Goal: Task Accomplishment & Management: Use online tool/utility

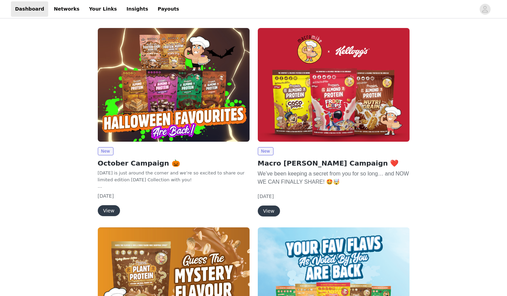
click at [104, 210] on button "View" at bounding box center [109, 210] width 22 height 11
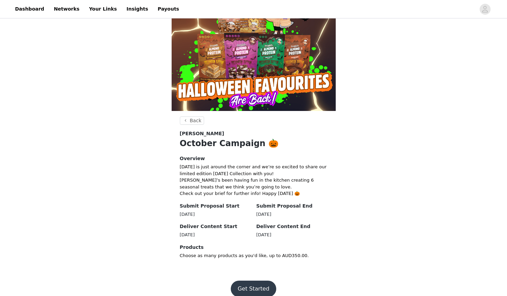
scroll to position [40, 0]
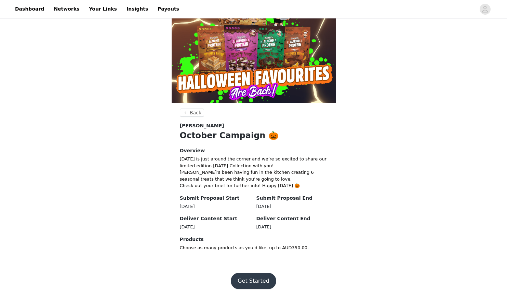
click at [250, 280] on button "Get Started" at bounding box center [253, 281] width 45 height 16
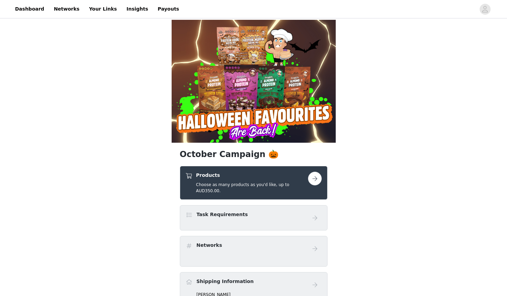
click at [314, 178] on button "button" at bounding box center [315, 179] width 14 height 14
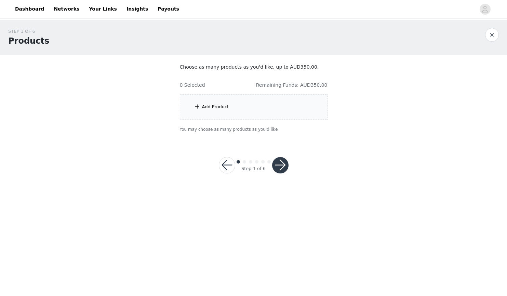
click at [245, 115] on div "Add Product" at bounding box center [254, 107] width 148 height 26
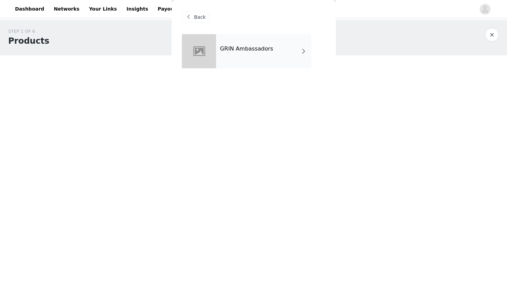
click at [287, 50] on div "GRIN Ambassadors" at bounding box center [263, 51] width 95 height 34
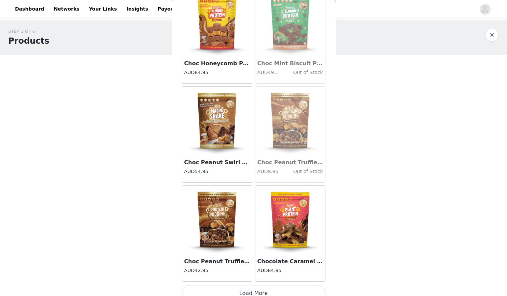
scroll to position [750, 0]
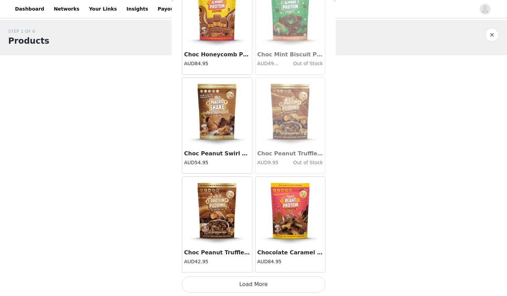
click at [259, 286] on button "Load More" at bounding box center [254, 285] width 144 height 16
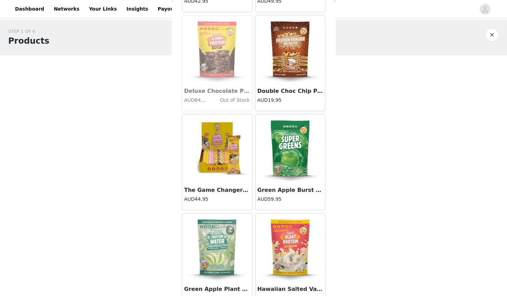
scroll to position [1741, 0]
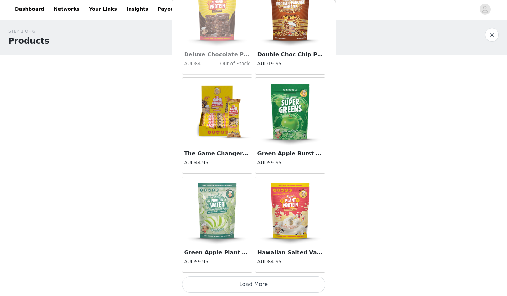
click at [256, 289] on button "Load More" at bounding box center [254, 285] width 144 height 16
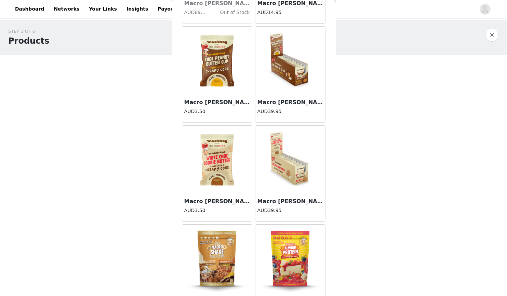
scroll to position [2732, 0]
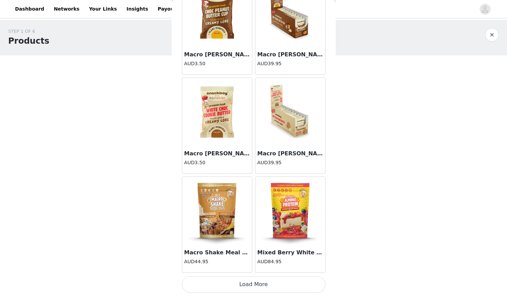
click at [256, 289] on button "Load More" at bounding box center [254, 285] width 144 height 16
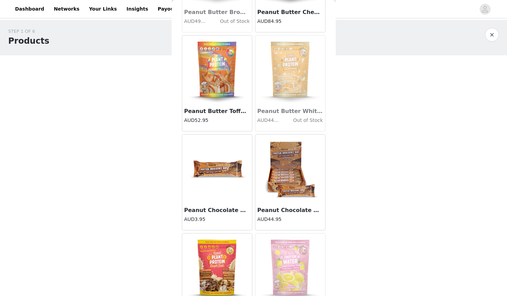
scroll to position [3723, 0]
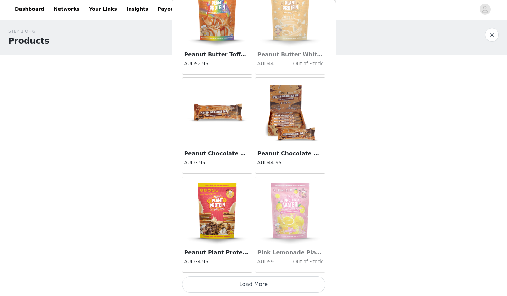
click at [260, 287] on button "Load More" at bounding box center [254, 285] width 144 height 16
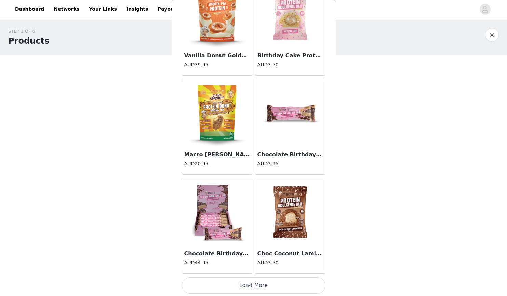
scroll to position [4714, 0]
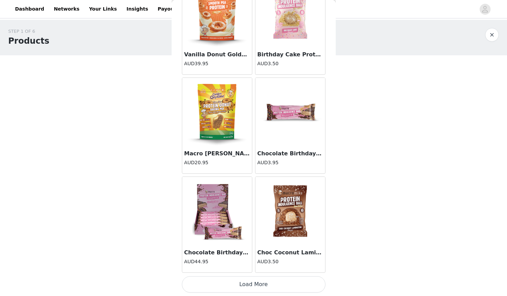
click at [260, 287] on button "Load More" at bounding box center [254, 285] width 144 height 16
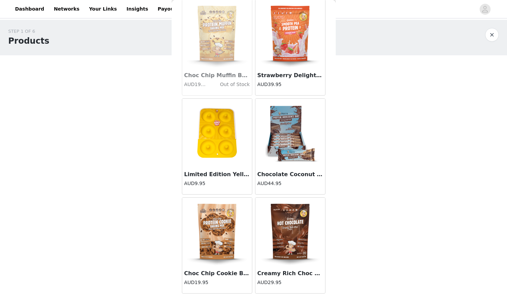
scroll to position [5194, 0]
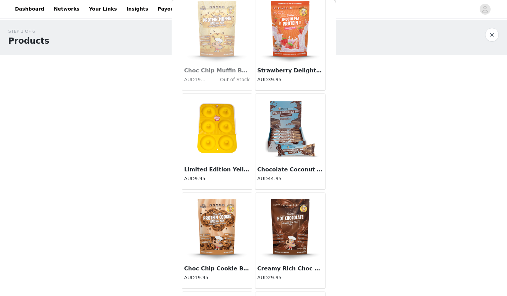
click at [290, 231] on img at bounding box center [290, 227] width 68 height 68
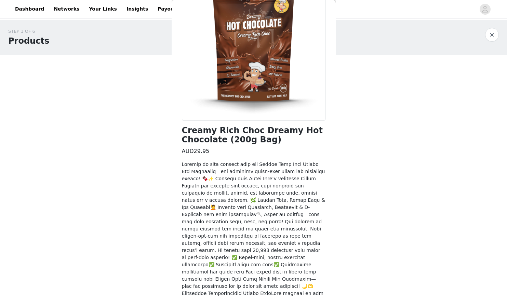
scroll to position [119, 0]
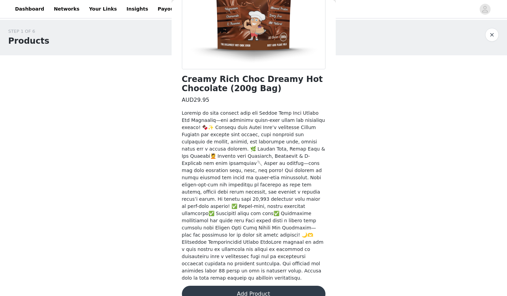
click at [252, 286] on button "Add Product" at bounding box center [254, 294] width 144 height 16
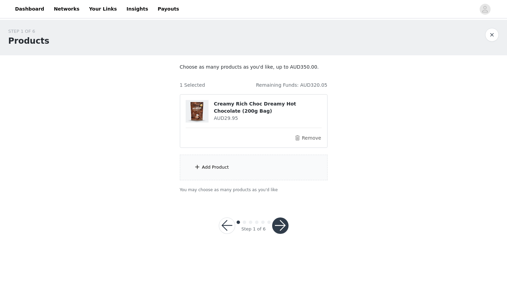
click at [256, 170] on div "Add Product" at bounding box center [254, 168] width 148 height 26
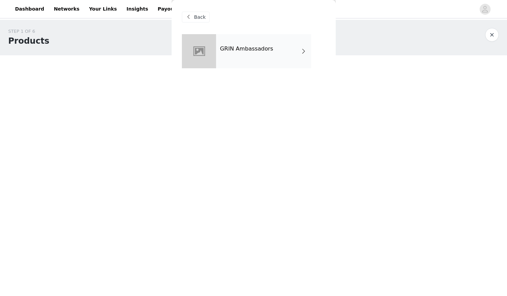
click at [228, 49] on h4 "GRIN Ambassadors" at bounding box center [246, 49] width 53 height 6
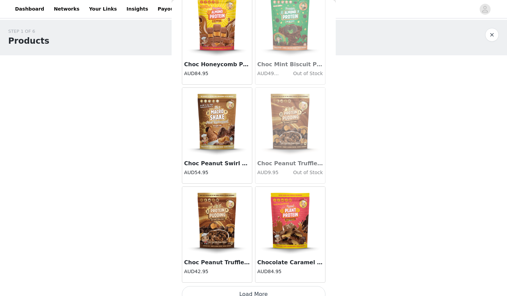
scroll to position [750, 0]
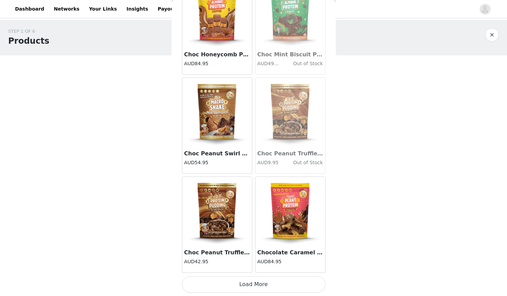
click at [254, 288] on button "Load More" at bounding box center [254, 285] width 144 height 16
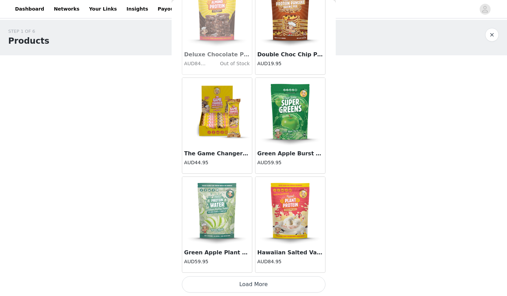
click at [254, 288] on button "Load More" at bounding box center [254, 285] width 144 height 16
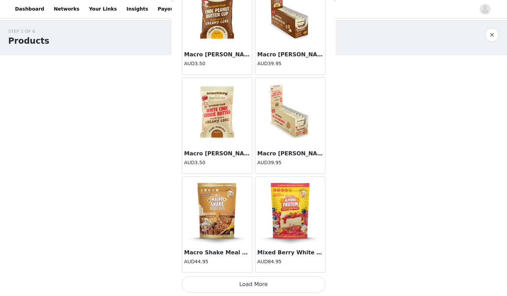
click at [254, 288] on button "Load More" at bounding box center [254, 285] width 144 height 16
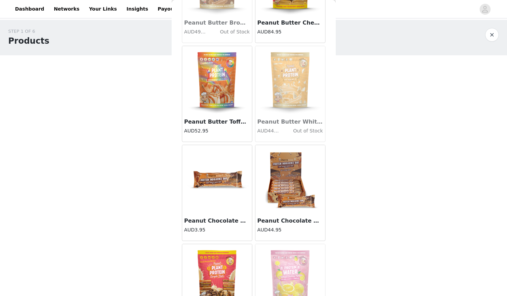
scroll to position [3723, 0]
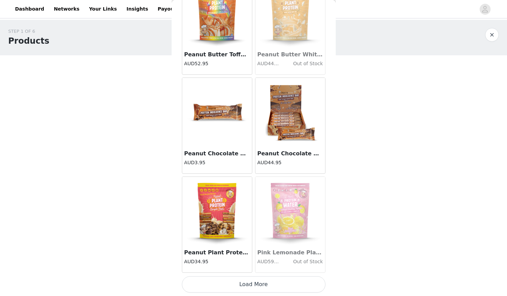
click at [254, 284] on button "Load More" at bounding box center [254, 285] width 144 height 16
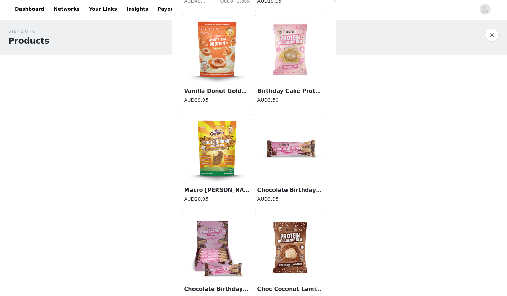
scroll to position [4714, 0]
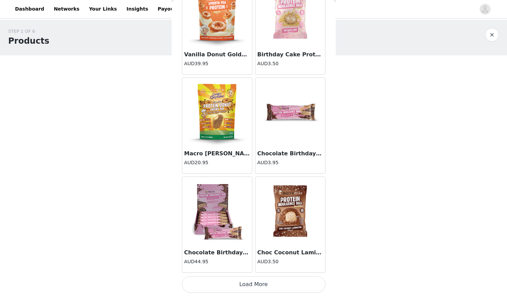
click at [257, 282] on button "Load More" at bounding box center [254, 285] width 144 height 16
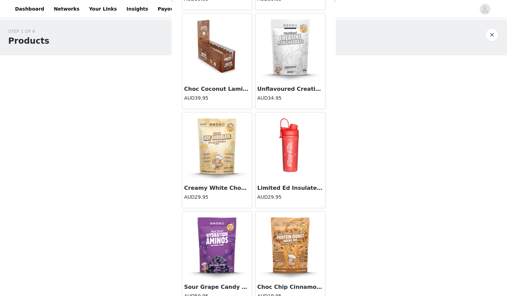
scroll to position [5705, 0]
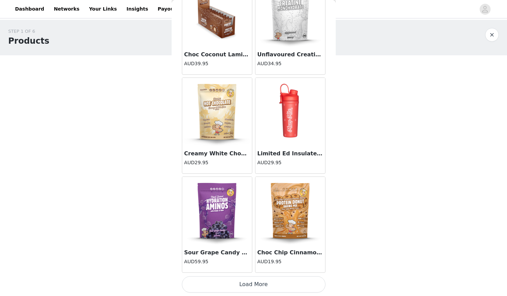
click at [255, 287] on button "Load More" at bounding box center [254, 285] width 144 height 16
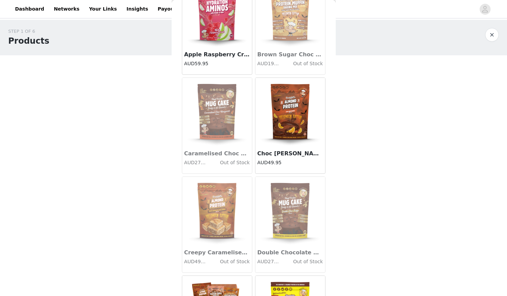
scroll to position [6586, 0]
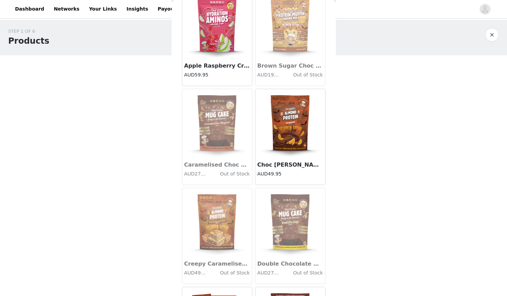
click at [289, 136] on img at bounding box center [290, 123] width 68 height 68
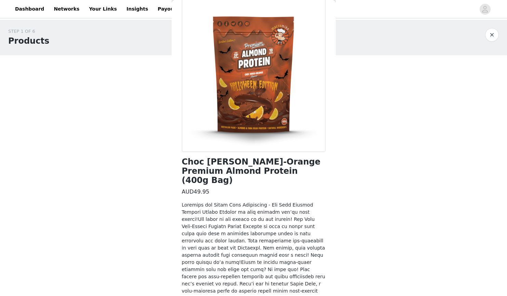
scroll to position [147, 0]
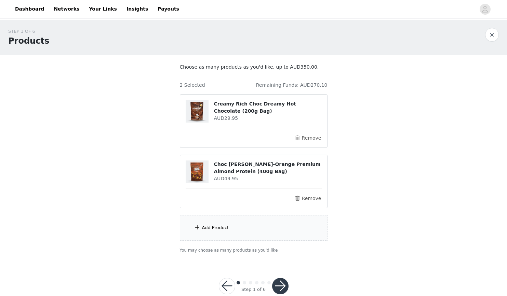
click at [271, 229] on div "Add Product" at bounding box center [254, 228] width 148 height 26
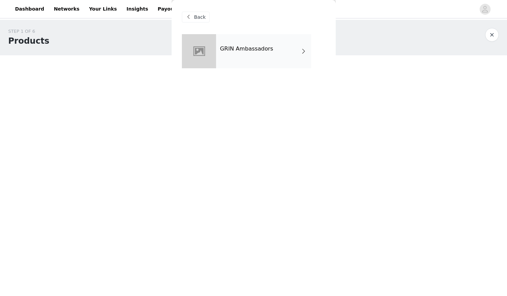
click at [236, 50] on h4 "GRIN Ambassadors" at bounding box center [246, 49] width 53 height 6
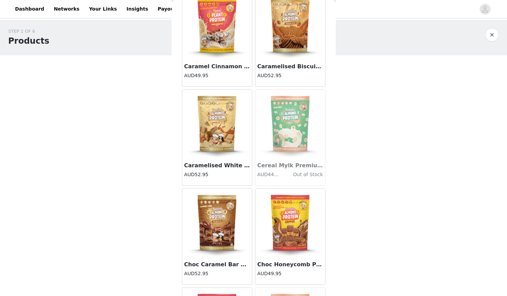
scroll to position [750, 0]
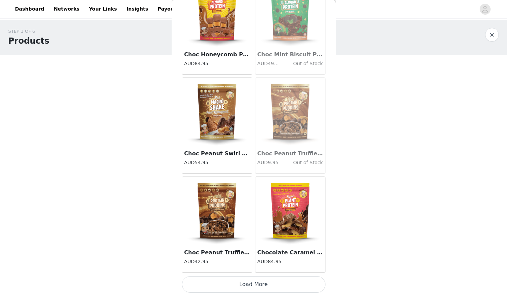
click at [254, 283] on button "Load More" at bounding box center [254, 285] width 144 height 16
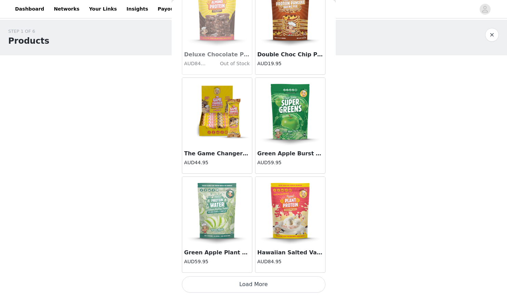
click at [254, 283] on button "Load More" at bounding box center [254, 285] width 144 height 16
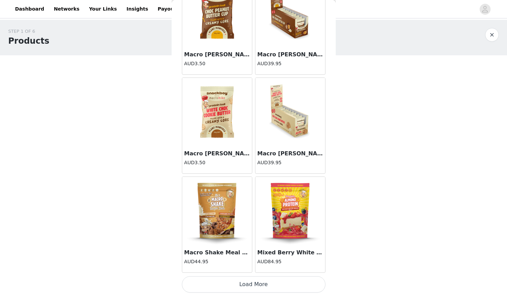
click at [254, 283] on button "Load More" at bounding box center [254, 285] width 144 height 16
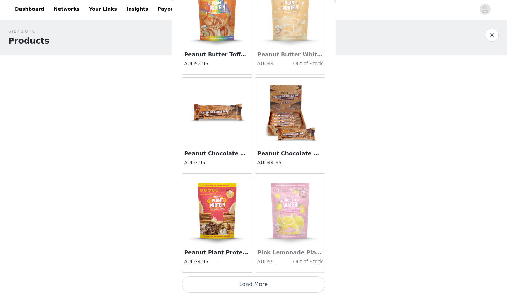
click at [254, 283] on button "Load More" at bounding box center [254, 285] width 144 height 16
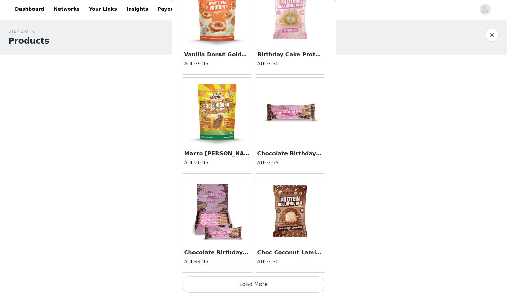
click at [254, 283] on button "Load More" at bounding box center [254, 285] width 144 height 16
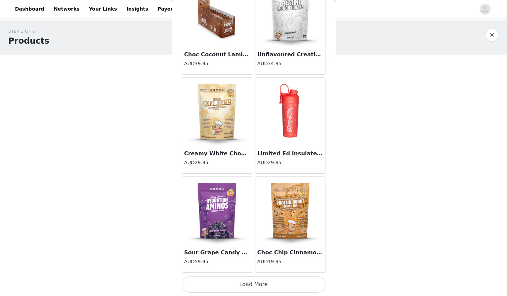
click at [254, 283] on button "Load More" at bounding box center [254, 285] width 144 height 16
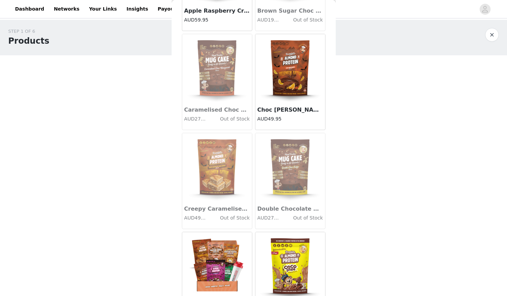
scroll to position [6697, 0]
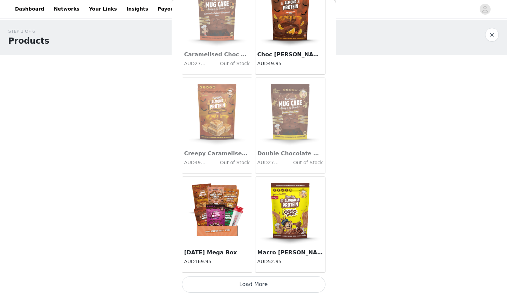
click at [221, 209] on img at bounding box center [217, 211] width 68 height 68
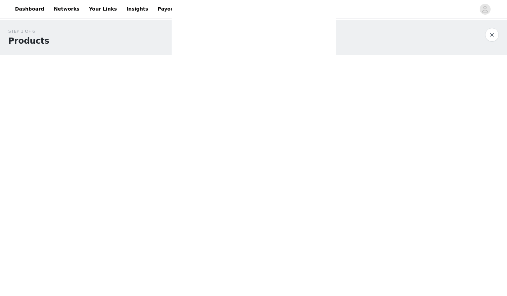
scroll to position [0, 0]
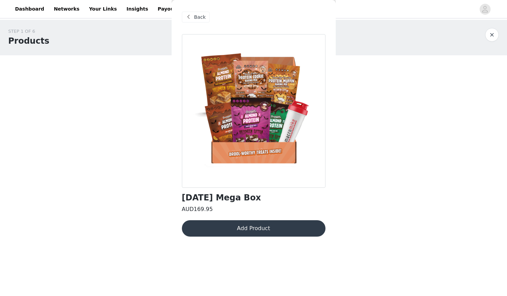
click at [243, 229] on button "Add Product" at bounding box center [254, 228] width 144 height 16
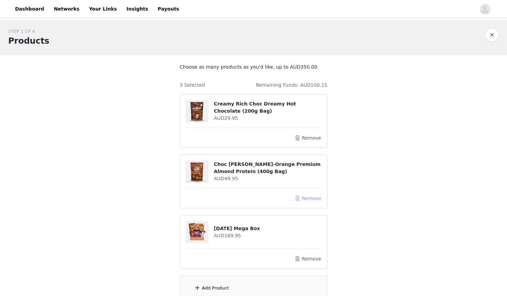
click at [302, 199] on button "Remove" at bounding box center [307, 198] width 27 height 8
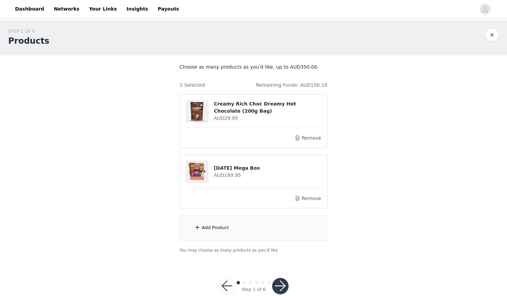
click at [241, 219] on div "Add Product" at bounding box center [254, 228] width 148 height 26
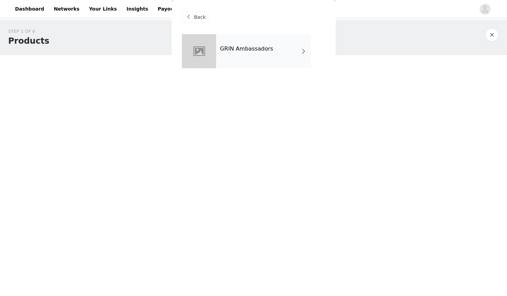
click at [262, 53] on div "GRIN Ambassadors" at bounding box center [263, 51] width 95 height 34
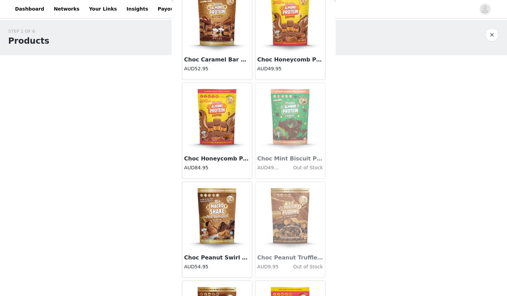
scroll to position [750, 0]
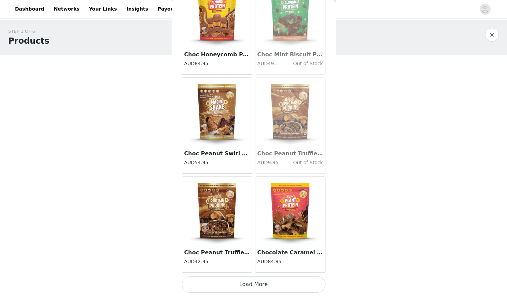
click at [263, 285] on button "Load More" at bounding box center [254, 285] width 144 height 16
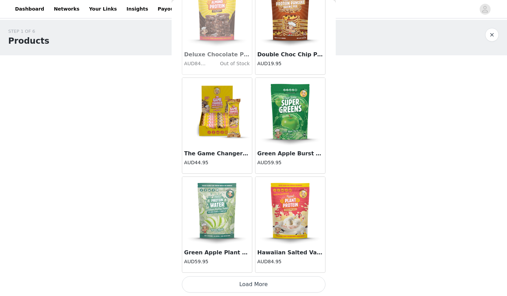
click at [263, 285] on button "Load More" at bounding box center [254, 285] width 144 height 16
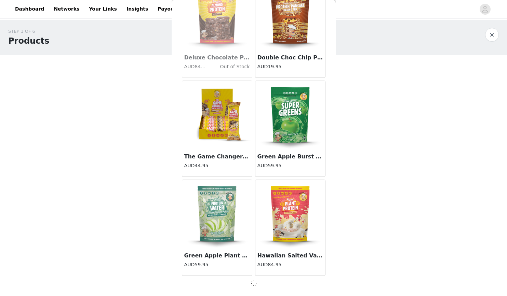
scroll to position [1741, 0]
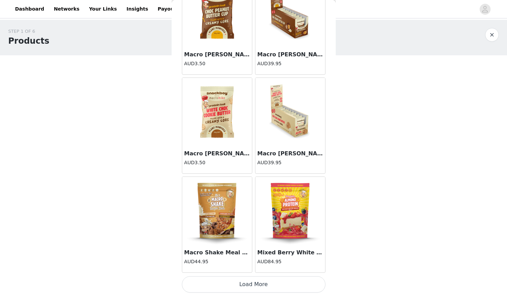
click at [263, 285] on button "Load More" at bounding box center [254, 285] width 144 height 16
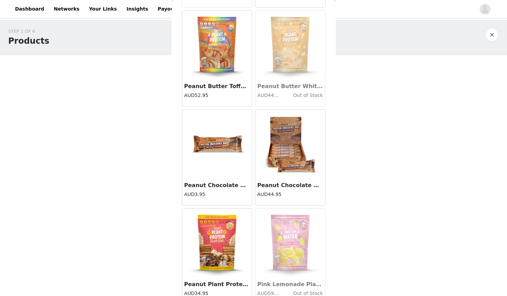
scroll to position [3723, 0]
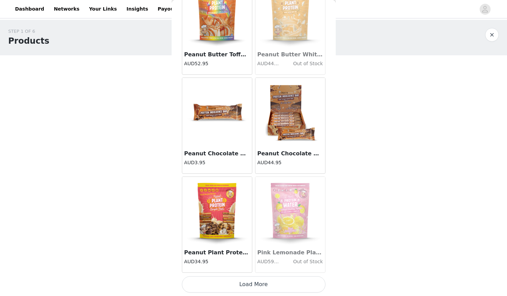
click at [255, 287] on button "Load More" at bounding box center [254, 285] width 144 height 16
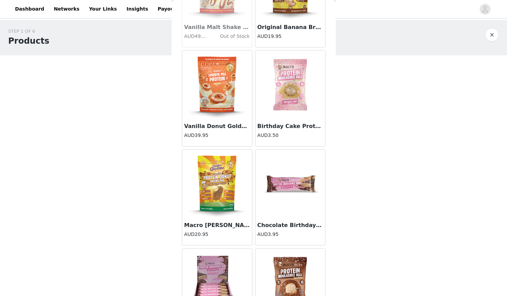
scroll to position [4714, 0]
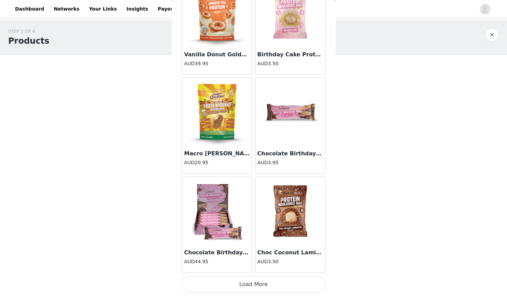
click at [254, 284] on button "Load More" at bounding box center [254, 285] width 144 height 16
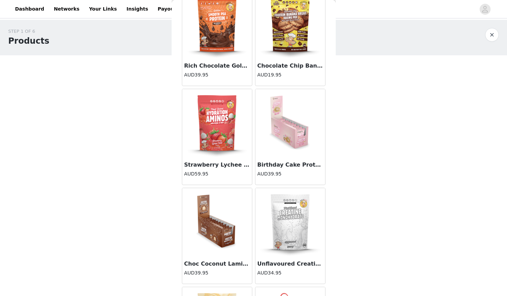
scroll to position [5705, 0]
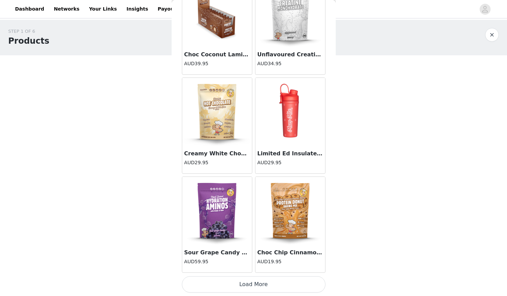
click at [255, 284] on button "Load More" at bounding box center [254, 285] width 144 height 16
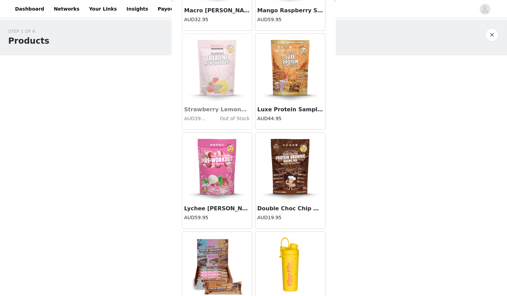
scroll to position [6054, 0]
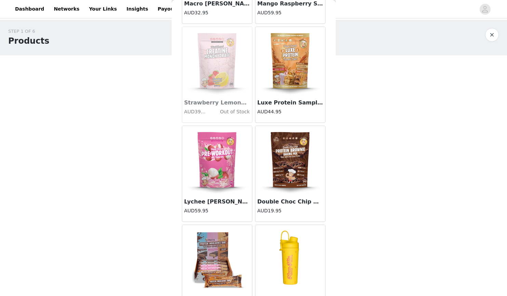
click at [288, 170] on img at bounding box center [290, 160] width 68 height 68
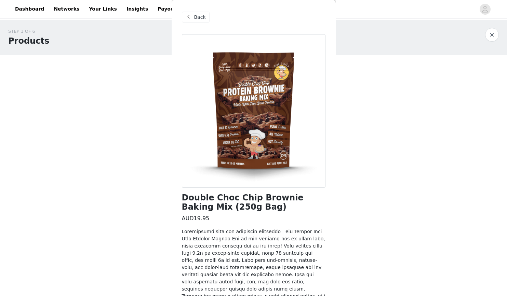
scroll to position [83, 0]
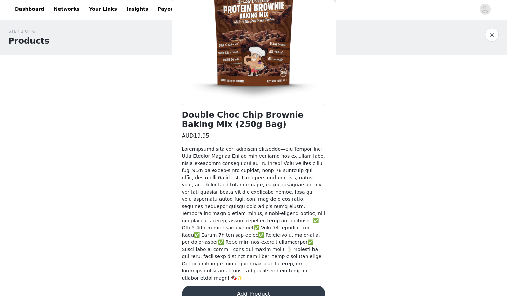
click at [259, 286] on button "Add Product" at bounding box center [254, 294] width 144 height 16
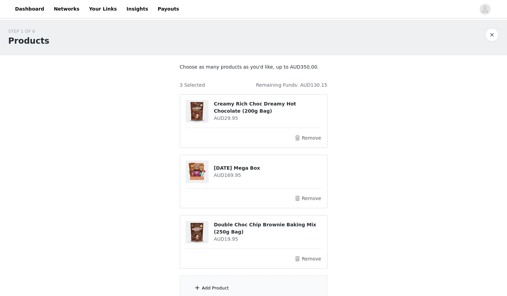
click at [245, 286] on div "Add Product" at bounding box center [254, 289] width 148 height 26
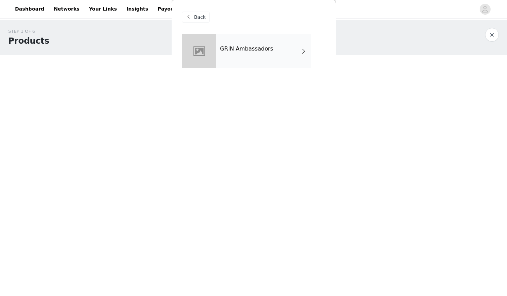
click at [247, 51] on h4 "GRIN Ambassadors" at bounding box center [246, 49] width 53 height 6
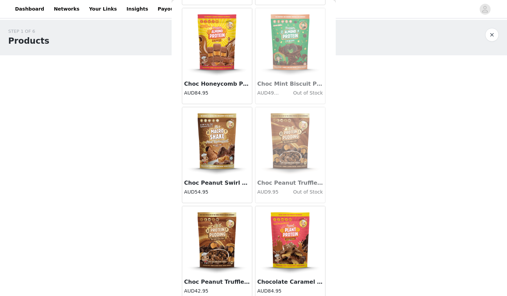
scroll to position [750, 0]
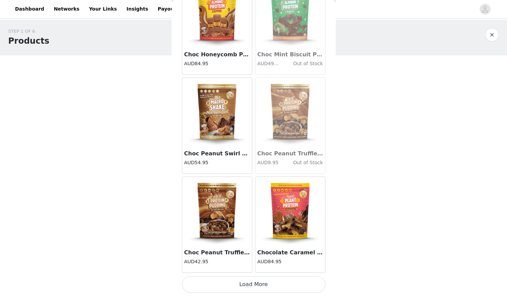
click at [255, 283] on button "Load More" at bounding box center [254, 285] width 144 height 16
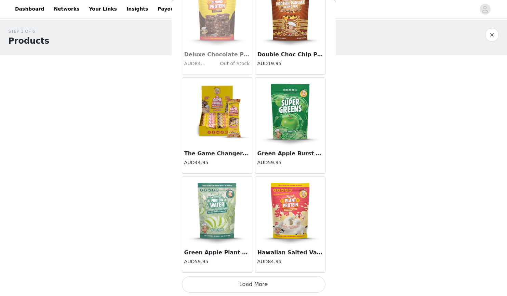
scroll to position [13, 0]
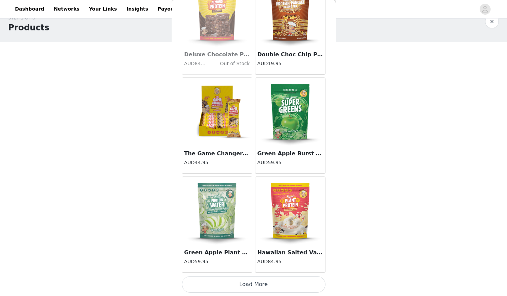
click at [255, 283] on button "Load More" at bounding box center [254, 285] width 144 height 16
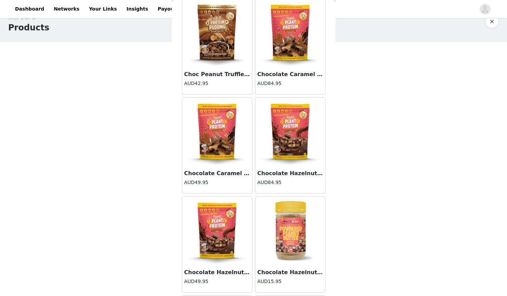
scroll to position [928, 0]
click at [85, 234] on div "STEP 1 OF 6 Products Choose as many products as you'd like, up to AUD350.00. 3 …" at bounding box center [253, 157] width 507 height 302
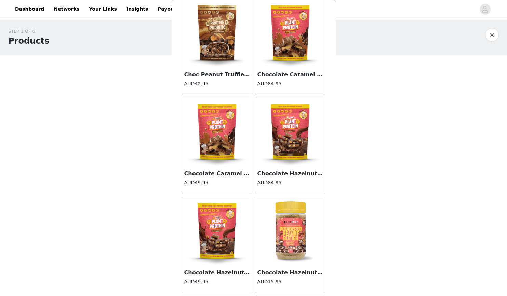
click at [487, 37] on button "button" at bounding box center [492, 35] width 14 height 14
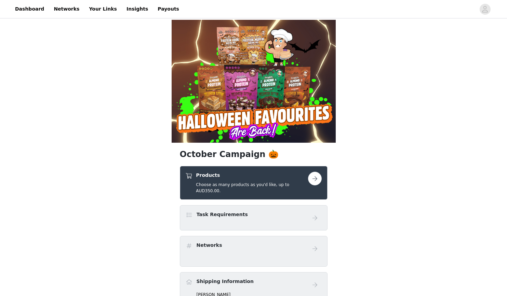
click at [313, 181] on button "button" at bounding box center [315, 179] width 14 height 14
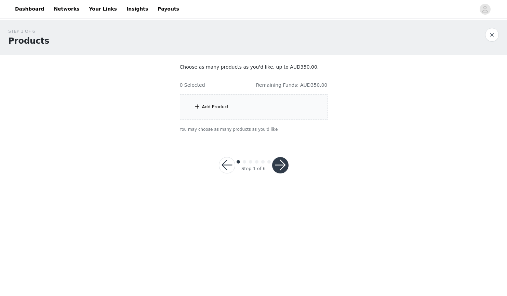
click at [208, 107] on div "Add Product" at bounding box center [215, 107] width 27 height 7
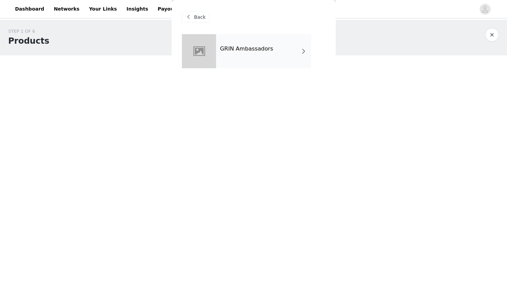
click at [248, 52] on h4 "GRIN Ambassadors" at bounding box center [246, 49] width 53 height 6
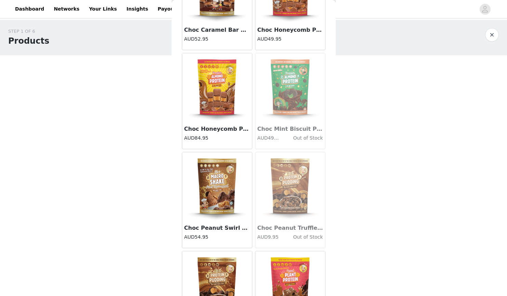
scroll to position [750, 0]
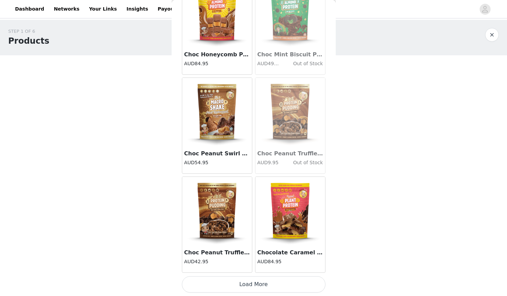
click at [255, 284] on button "Load More" at bounding box center [254, 285] width 144 height 16
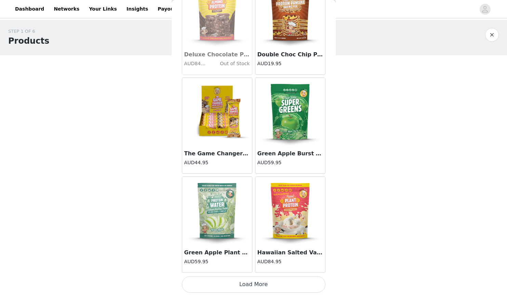
click at [255, 284] on button "Load More" at bounding box center [254, 285] width 144 height 16
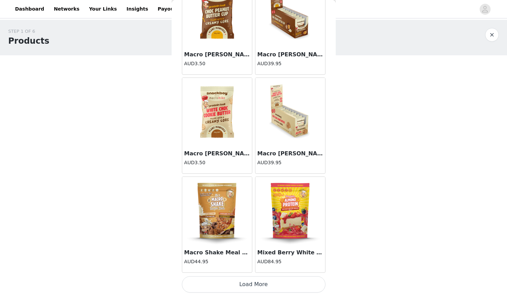
click at [255, 284] on button "Load More" at bounding box center [254, 285] width 144 height 16
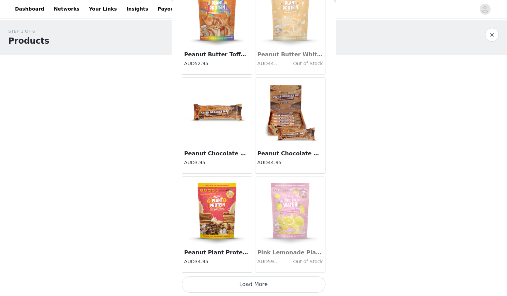
click at [255, 285] on button "Load More" at bounding box center [254, 285] width 144 height 16
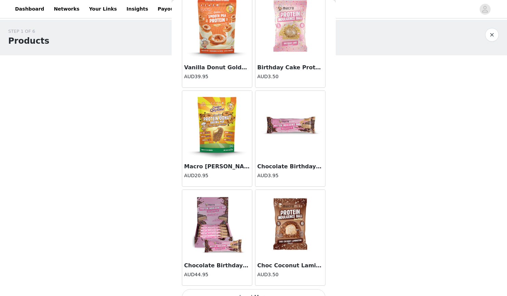
scroll to position [4714, 0]
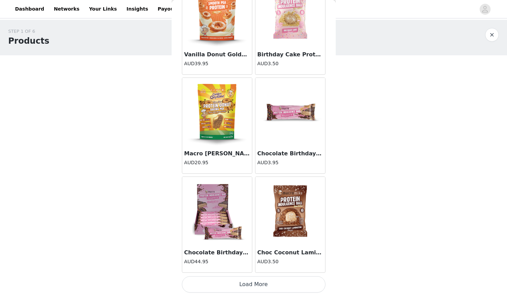
click at [256, 287] on button "Load More" at bounding box center [254, 285] width 144 height 16
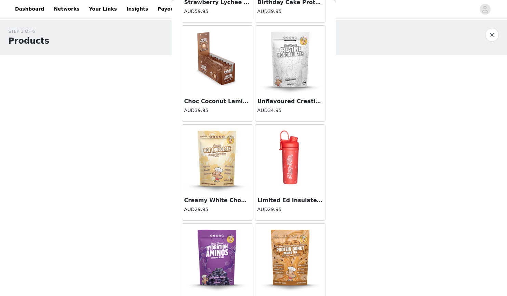
scroll to position [5705, 0]
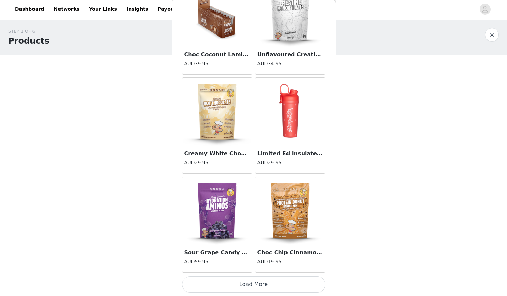
click at [250, 284] on button "Load More" at bounding box center [254, 285] width 144 height 16
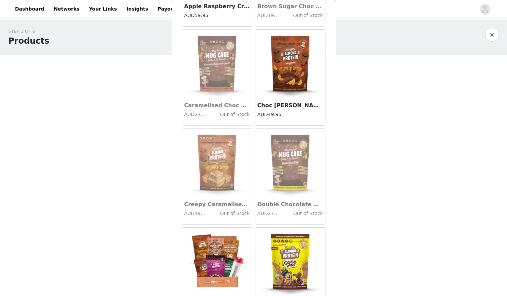
scroll to position [6697, 0]
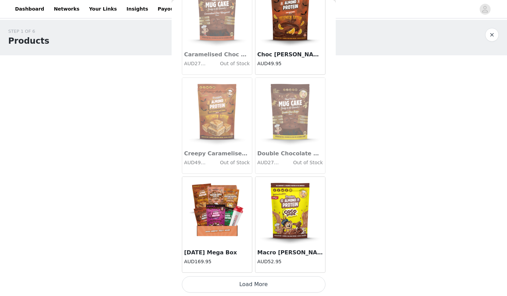
click at [254, 282] on button "Load More" at bounding box center [254, 285] width 144 height 16
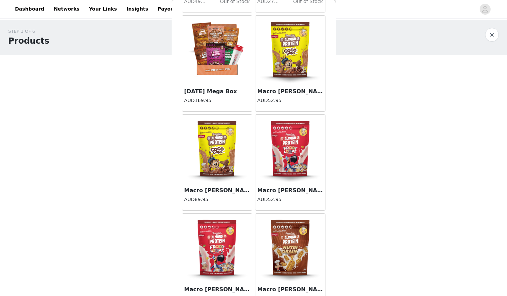
scroll to position [6858, 0]
click at [219, 57] on img at bounding box center [217, 50] width 68 height 68
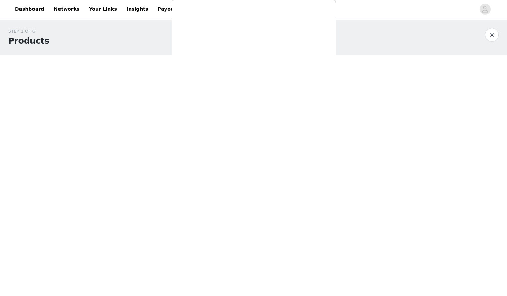
scroll to position [0, 0]
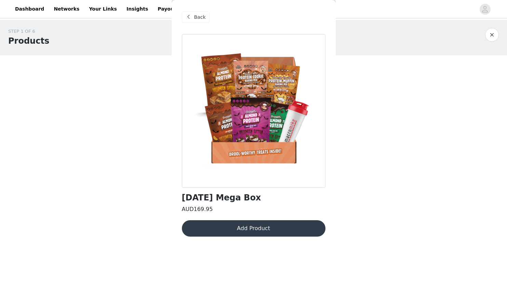
click at [246, 229] on button "Add Product" at bounding box center [254, 228] width 144 height 16
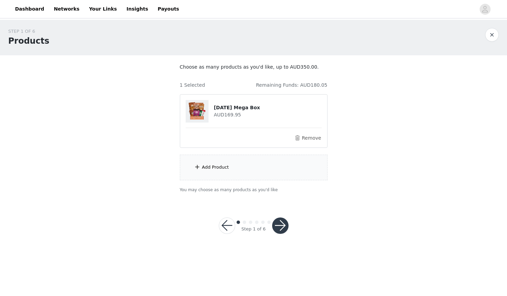
click at [222, 167] on div "Add Product" at bounding box center [215, 167] width 27 height 7
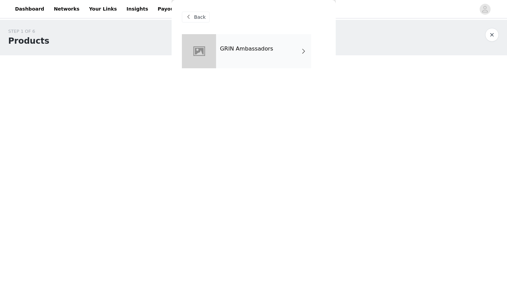
click at [254, 50] on h4 "GRIN Ambassadors" at bounding box center [246, 49] width 53 height 6
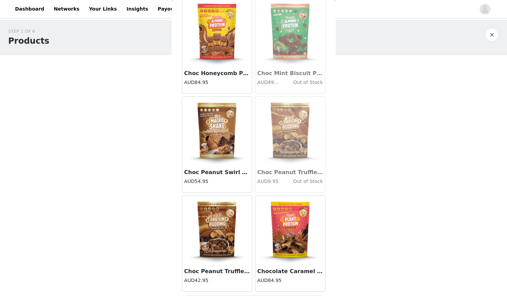
scroll to position [731, 0]
click at [213, 240] on img at bounding box center [217, 230] width 68 height 68
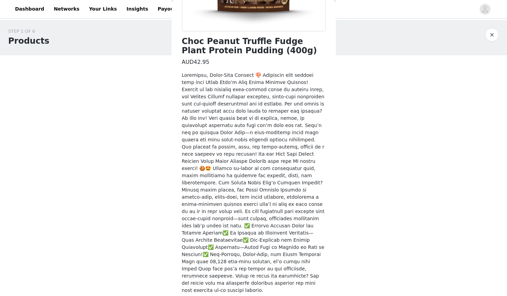
scroll to position [162, 0]
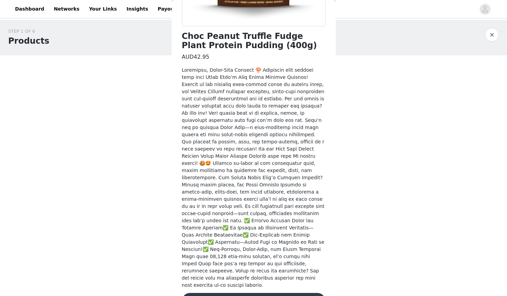
click at [241, 293] on button "Add Product" at bounding box center [254, 301] width 144 height 16
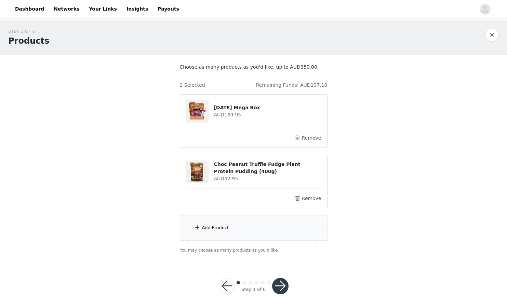
click at [217, 231] on div "Add Product" at bounding box center [254, 228] width 148 height 26
